Goal: Task Accomplishment & Management: Manage account settings

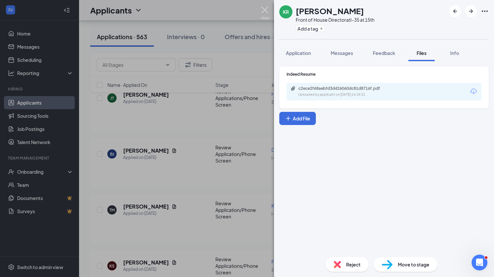
click at [263, 10] on img at bounding box center [265, 13] width 8 height 13
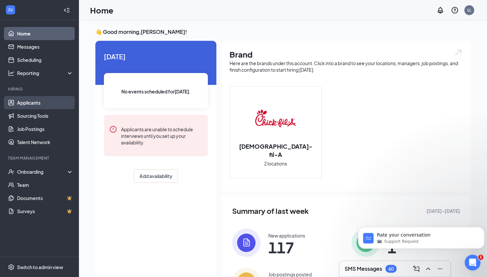
click at [24, 102] on link "Applicants" at bounding box center [45, 102] width 56 height 13
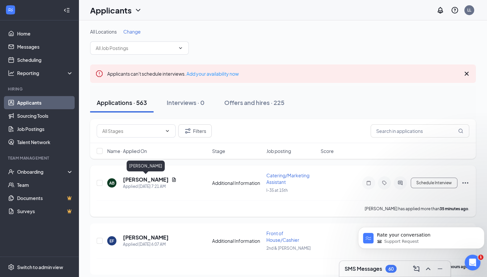
click at [134, 179] on h5 "[PERSON_NAME]" at bounding box center [146, 179] width 46 height 7
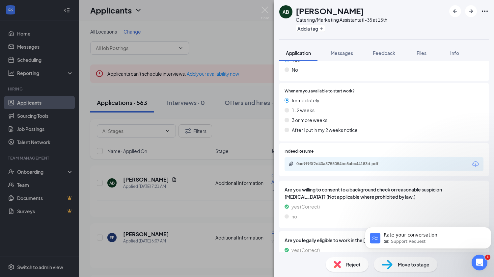
scroll to position [357, 0]
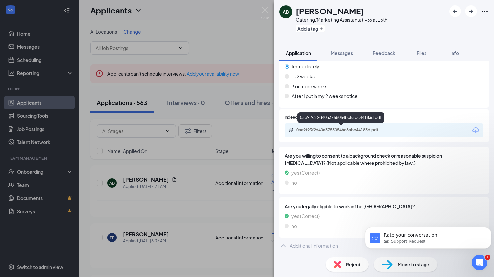
click at [357, 129] on div "0ae9f93f2d40a3755054bc8abc44183d.pdf" at bounding box center [342, 129] width 92 height 5
click at [267, 8] on img at bounding box center [265, 13] width 8 height 13
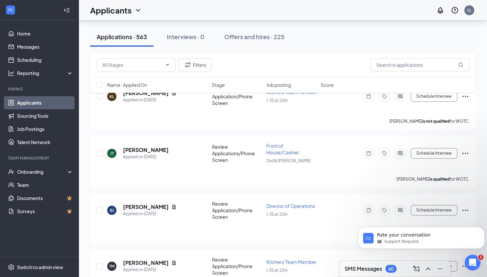
scroll to position [484, 0]
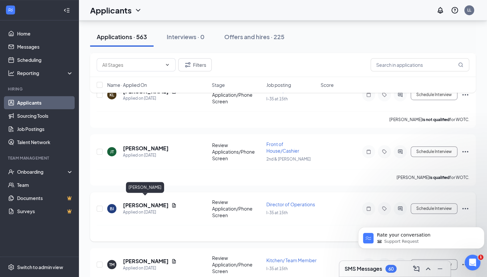
click at [148, 202] on h5 "[PERSON_NAME]" at bounding box center [146, 205] width 46 height 7
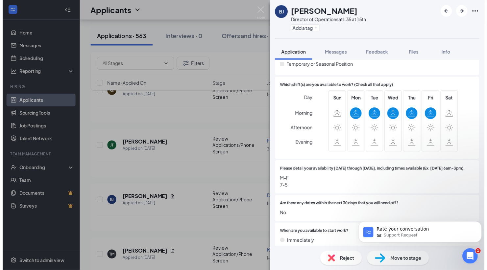
scroll to position [894, 0]
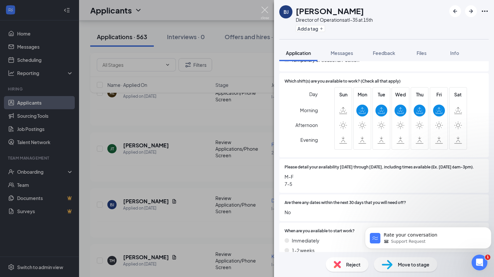
click at [264, 9] on img at bounding box center [265, 13] width 8 height 13
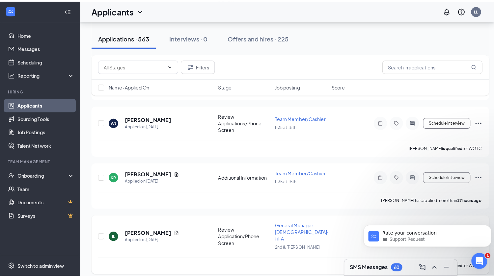
scroll to position [906, 0]
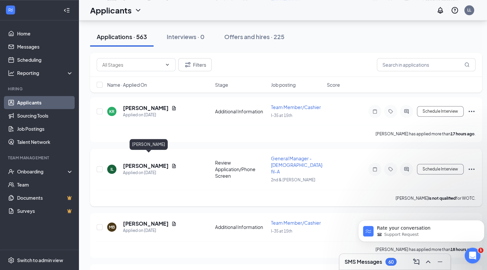
click at [145, 163] on h5 "[PERSON_NAME]" at bounding box center [146, 166] width 46 height 7
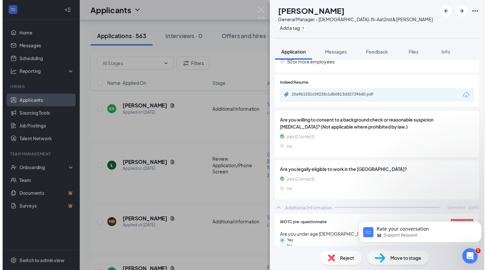
scroll to position [405, 0]
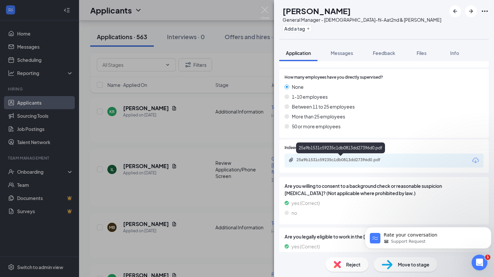
click at [325, 159] on div "25a9b1531c59235c1db0813dd27396d0.pdf" at bounding box center [342, 159] width 92 height 5
click at [265, 10] on img at bounding box center [265, 13] width 8 height 13
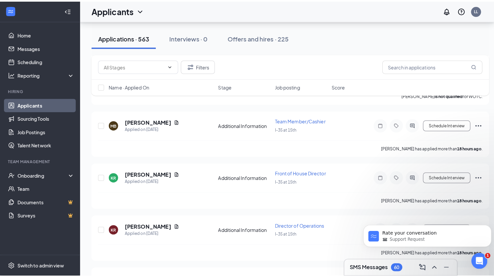
scroll to position [1061, 0]
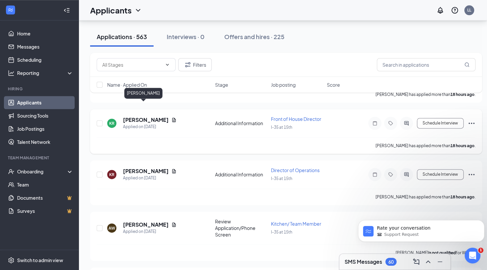
click at [139, 116] on h5 "[PERSON_NAME]" at bounding box center [146, 119] width 46 height 7
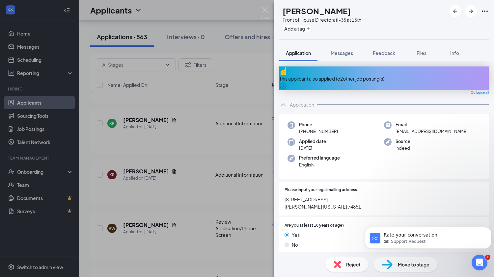
click at [345, 75] on div "This applicant also applied to 2 other job posting(s)" at bounding box center [383, 78] width 209 height 7
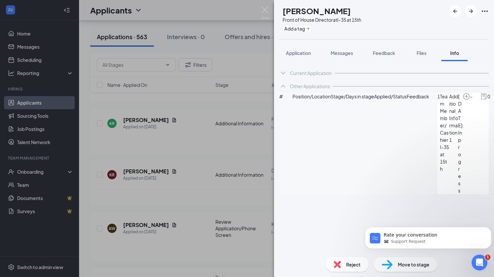
click at [440, 122] on span "Team Member/Cashier" at bounding box center [444, 118] width 9 height 51
click at [264, 10] on img at bounding box center [265, 13] width 8 height 13
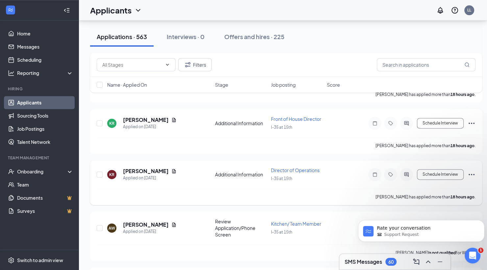
click at [134, 168] on h5 "[PERSON_NAME]" at bounding box center [146, 171] width 46 height 7
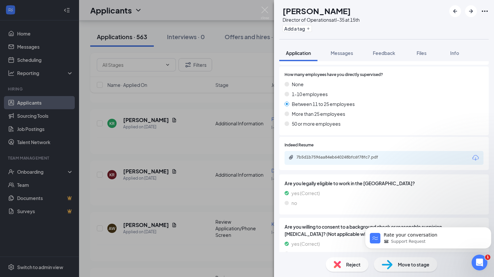
scroll to position [528, 0]
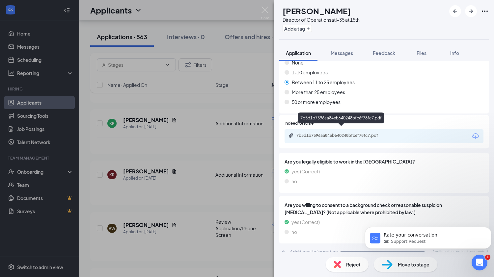
click at [346, 133] on div "7b5d1b7596aa84eb640248bfc6f78fc7.pdf" at bounding box center [342, 135] width 92 height 5
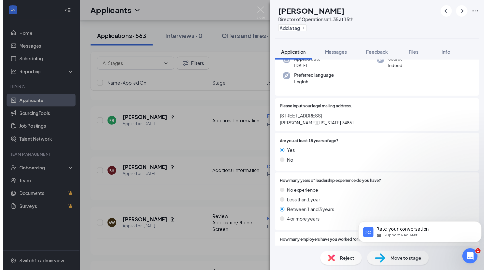
scroll to position [80, 0]
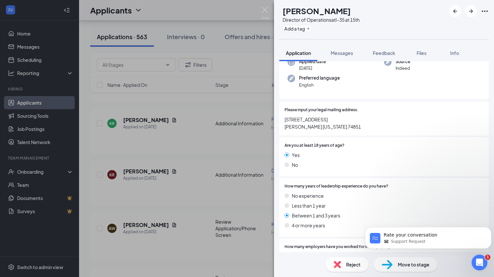
click at [267, 12] on img at bounding box center [265, 13] width 8 height 13
click at [265, 10] on div "Applicants LL" at bounding box center [286, 10] width 415 height 20
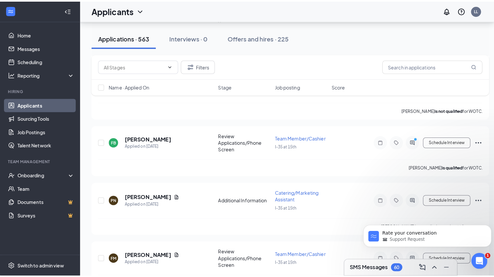
scroll to position [1265, 0]
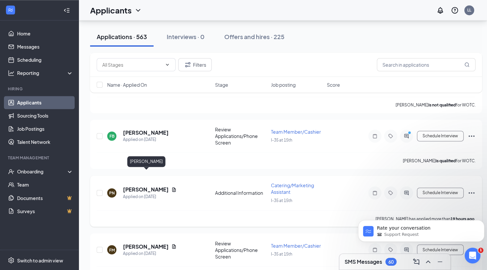
click at [156, 186] on h5 "[PERSON_NAME]" at bounding box center [146, 189] width 46 height 7
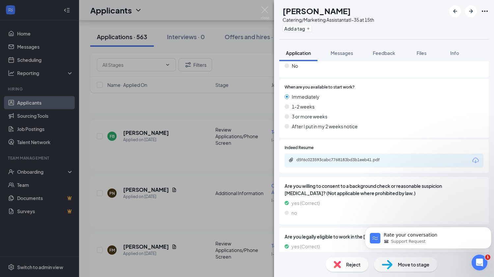
scroll to position [357, 0]
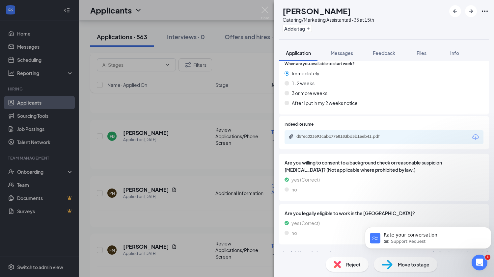
drag, startPoint x: 491, startPoint y: 107, endPoint x: 115, endPoint y: 23, distance: 385.1
click at [338, 134] on div "d5f6c023593cabc7768183bd3b1eeb41.pdf" at bounding box center [342, 136] width 92 height 5
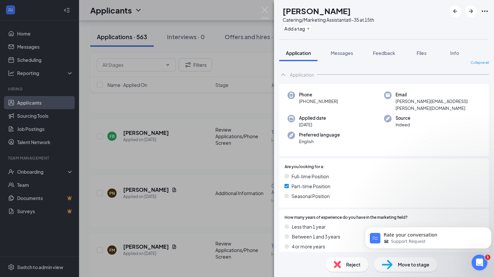
scroll to position [0, 0]
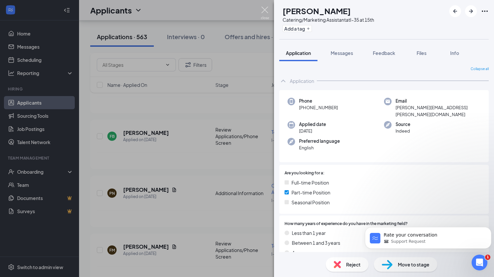
click at [264, 9] on img at bounding box center [265, 13] width 8 height 13
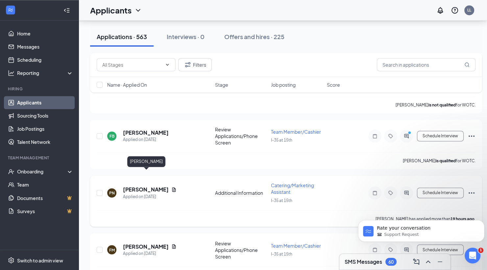
click at [166, 186] on h5 "[PERSON_NAME]" at bounding box center [146, 189] width 46 height 7
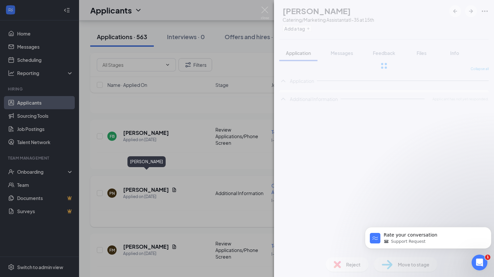
click at [166, 175] on div "PN [PERSON_NAME] Catering/Marketing Assistant at I-35 at 15th Add a tag Applica…" at bounding box center [247, 138] width 494 height 277
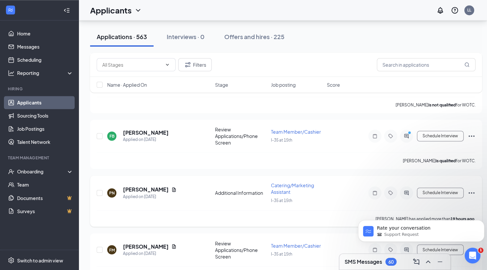
click at [153, 186] on h5 "[PERSON_NAME]" at bounding box center [146, 189] width 46 height 7
click at [139, 175] on div "PN [PERSON_NAME] Catering/Marketing Assistant at I-35 at 15th Add a tag Applica…" at bounding box center [243, 135] width 487 height 270
click at [139, 186] on h5 "[PERSON_NAME]" at bounding box center [146, 189] width 46 height 7
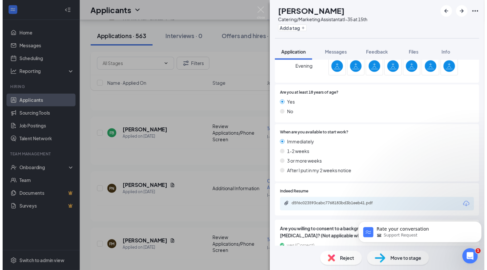
scroll to position [340, 0]
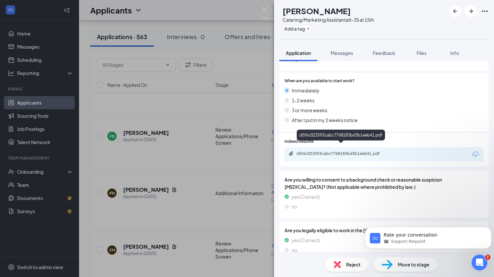
click at [343, 151] on div "d5f6c023593cabc7768183bd3b1eeb41.pdf" at bounding box center [342, 153] width 92 height 5
click at [263, 11] on img at bounding box center [265, 13] width 8 height 13
click at [263, 9] on div "Applicants LL" at bounding box center [286, 10] width 415 height 20
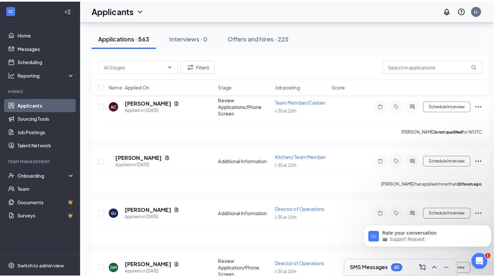
scroll to position [1473, 0]
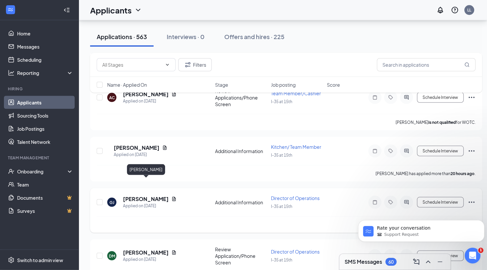
click at [163, 196] on h5 "[PERSON_NAME]" at bounding box center [146, 199] width 46 height 7
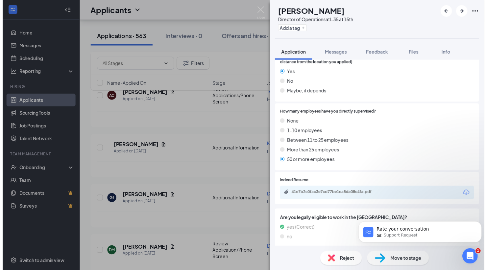
scroll to position [484, 0]
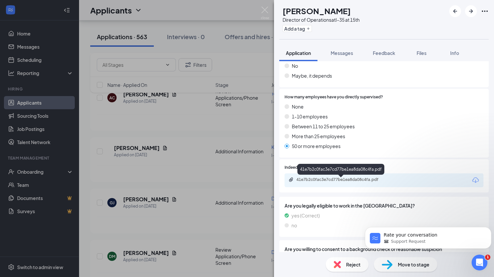
click at [327, 180] on div "41e7b2c0fac3e7cd77be1ea8da08c4fa.pdf" at bounding box center [342, 179] width 92 height 5
click at [265, 9] on img at bounding box center [265, 13] width 8 height 13
